Goal: Task Accomplishment & Management: Manage account settings

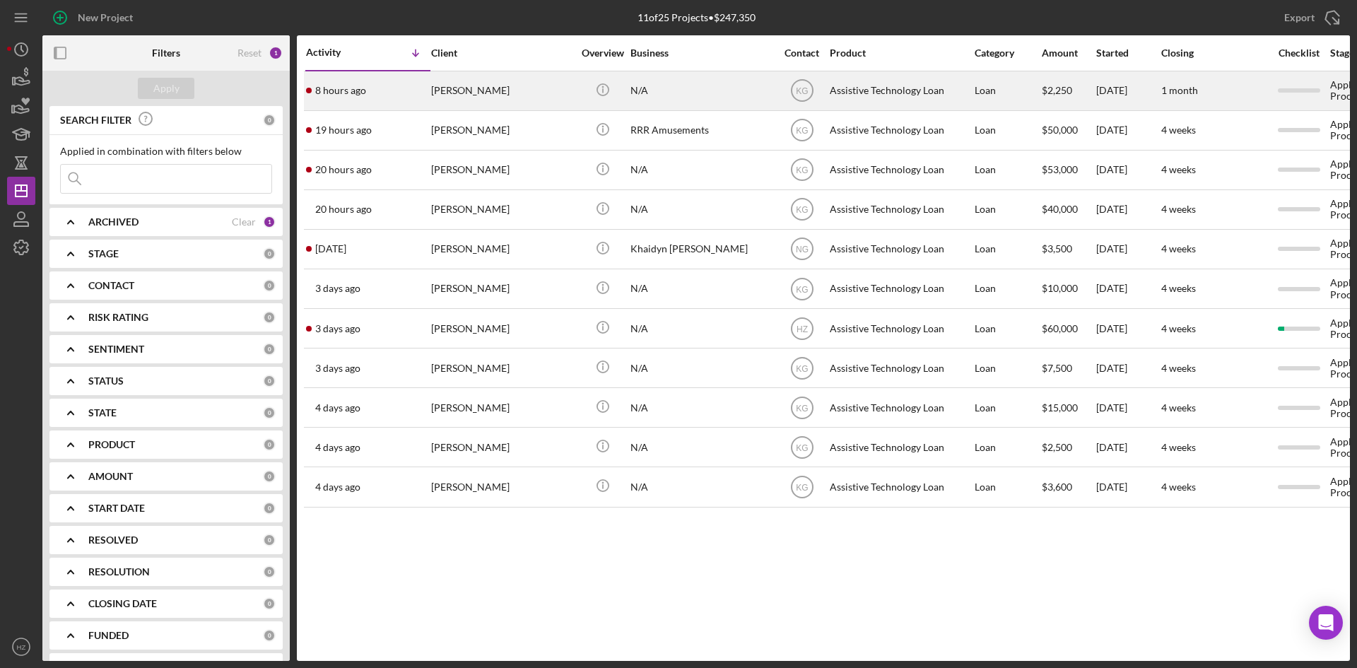
click at [512, 98] on div "[PERSON_NAME]" at bounding box center [501, 90] width 141 height 37
click at [501, 99] on div "[PERSON_NAME]" at bounding box center [501, 90] width 141 height 37
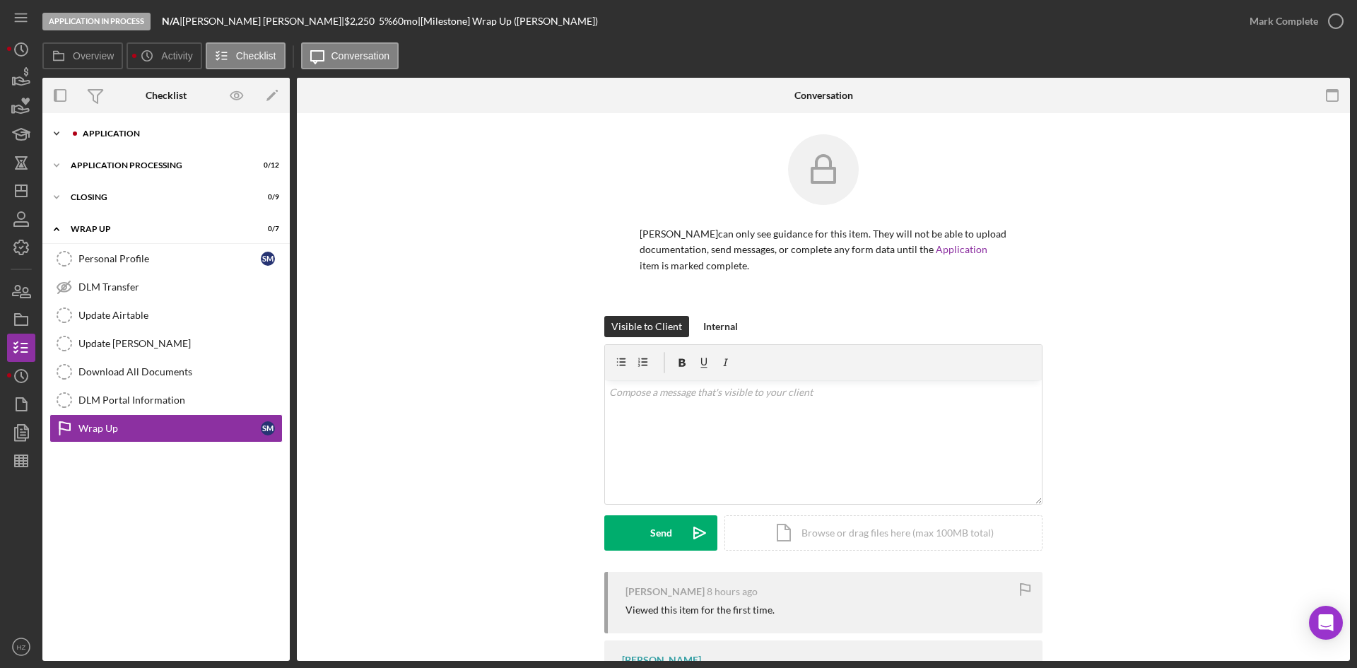
click at [95, 131] on div "Application" at bounding box center [177, 133] width 189 height 8
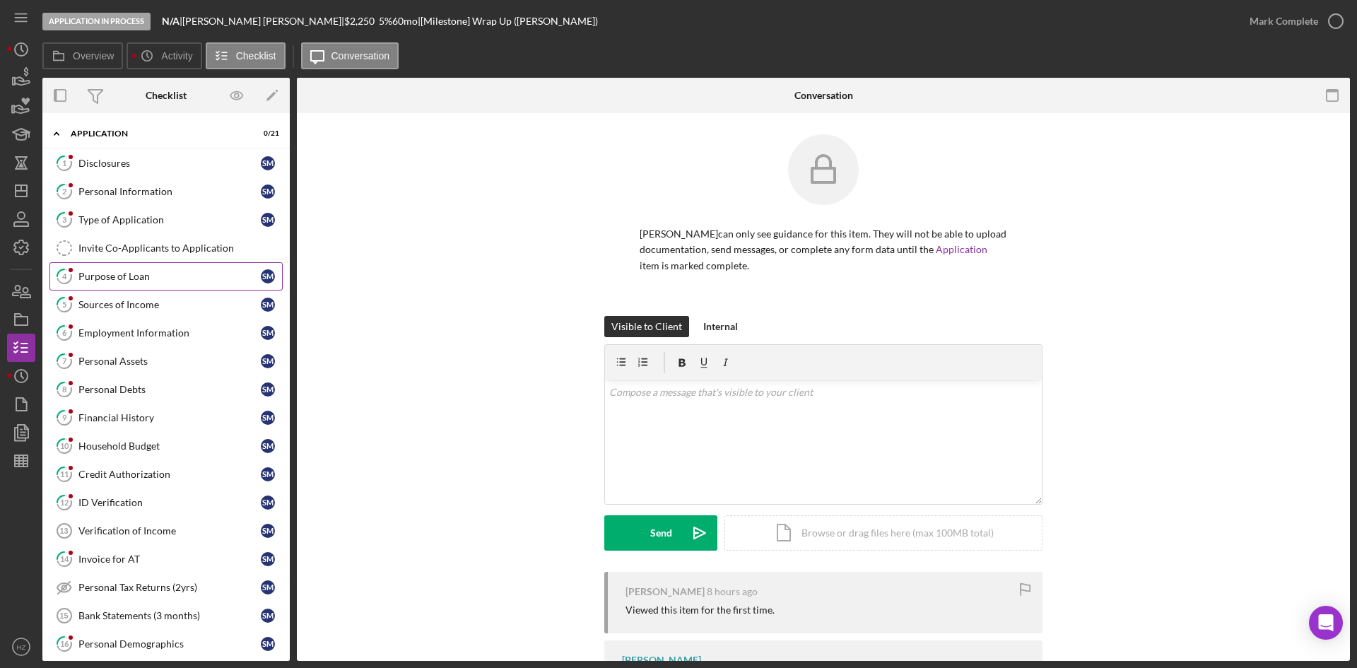
click at [134, 274] on div "Purpose of Loan" at bounding box center [169, 276] width 182 height 11
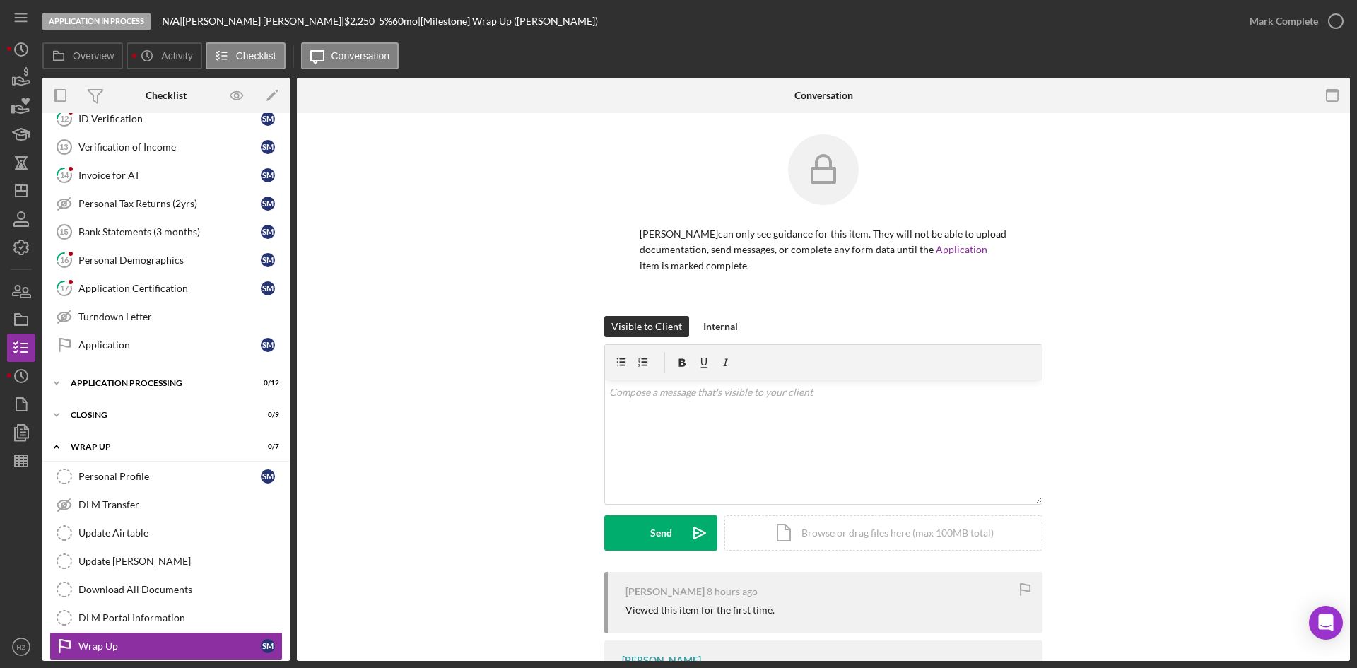
scroll to position [397, 0]
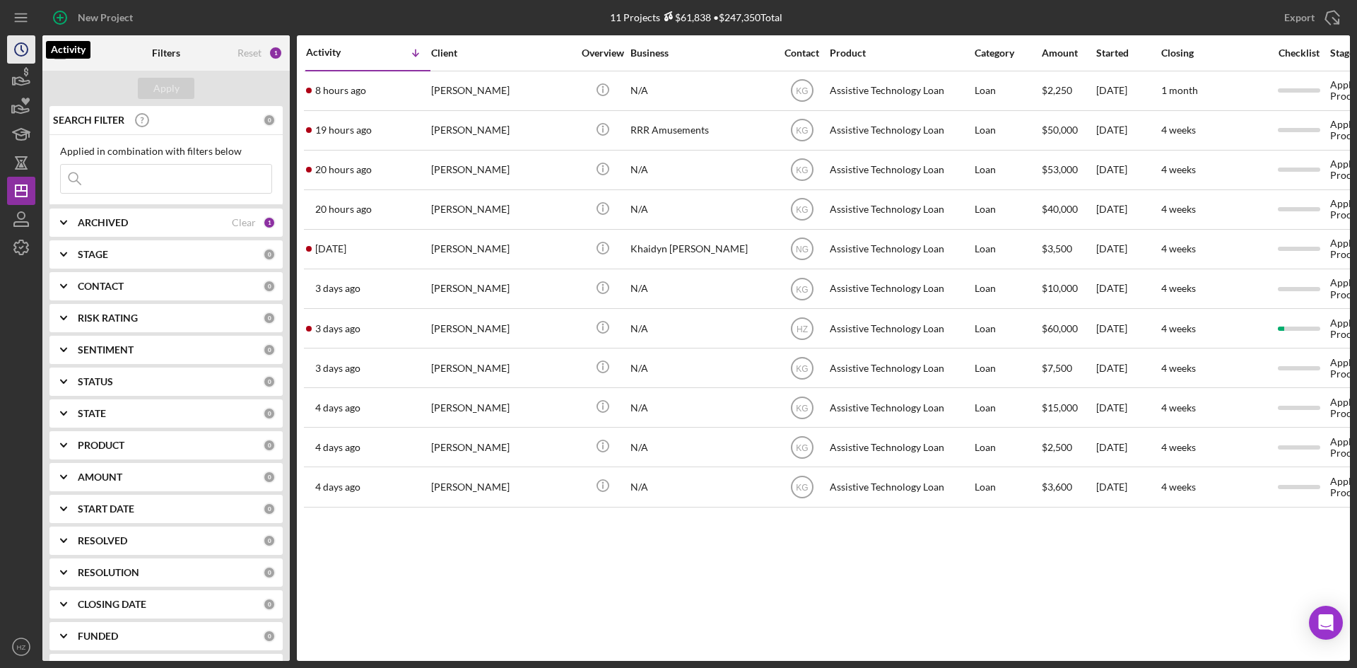
click at [17, 50] on icon "Icon/History" at bounding box center [21, 49] width 35 height 35
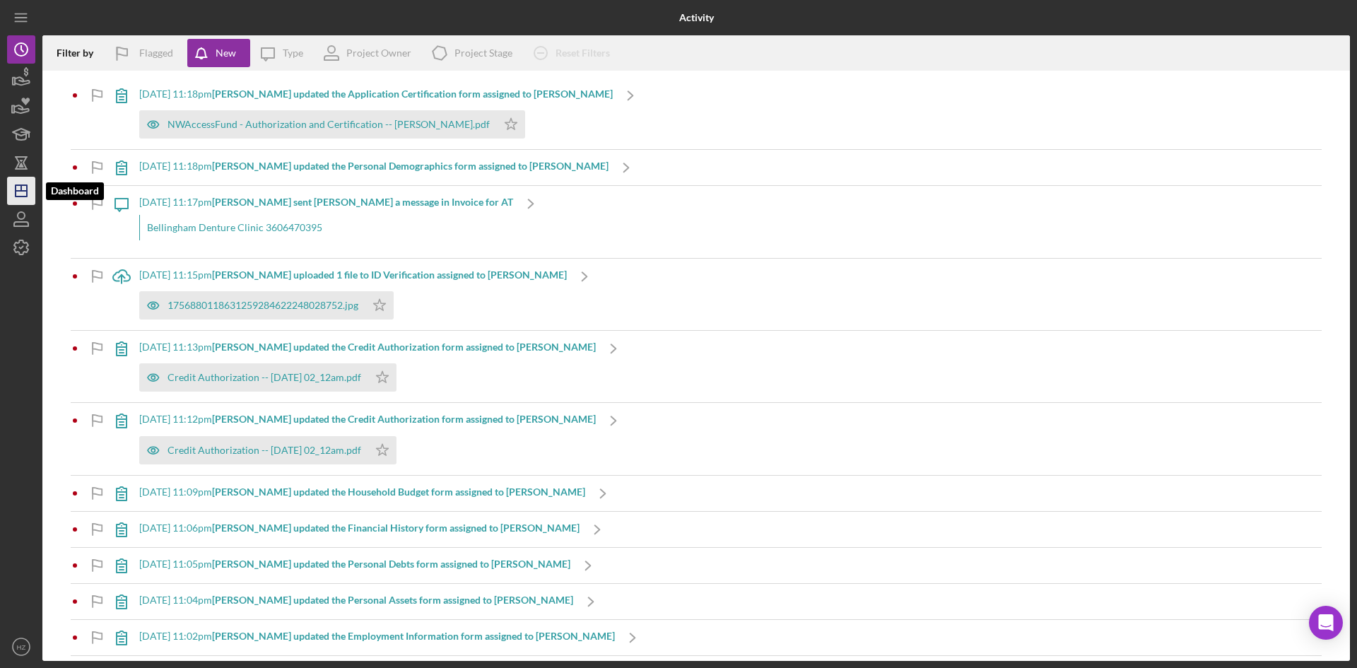
click at [25, 187] on icon "Icon/Dashboard" at bounding box center [21, 190] width 35 height 35
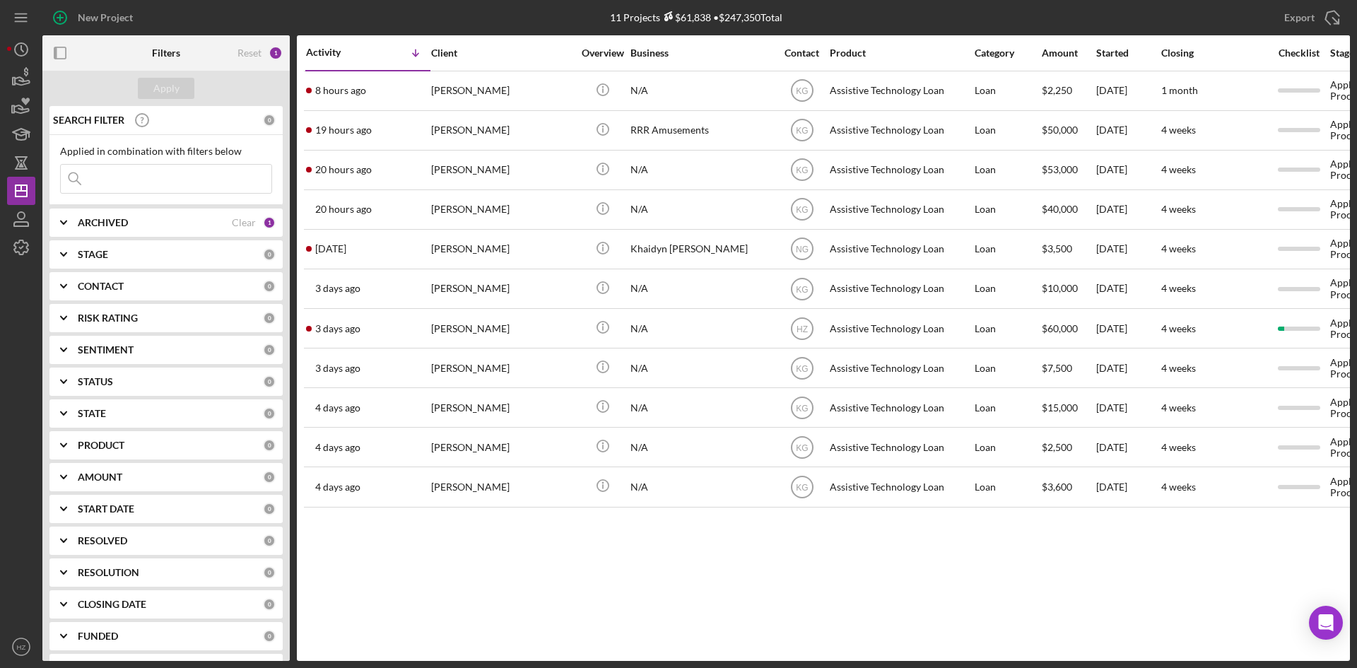
click at [69, 227] on icon "Icon/Expander" at bounding box center [63, 222] width 35 height 35
